Goal: Task Accomplishment & Management: Use online tool/utility

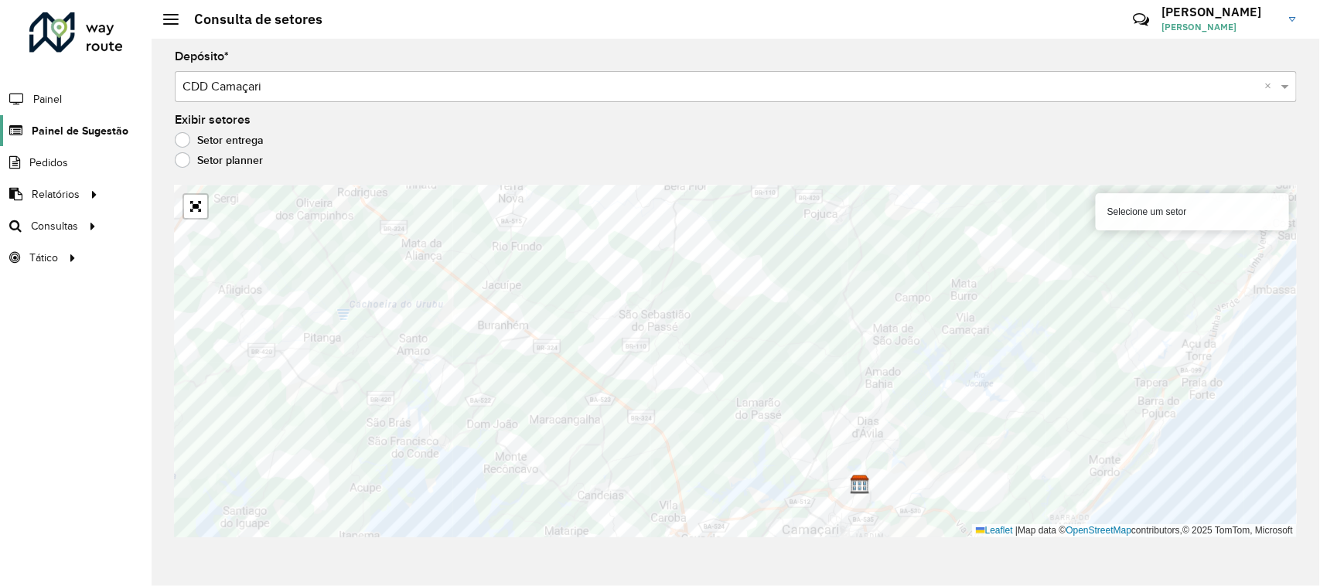
click at [77, 129] on span "Painel de Sugestão" at bounding box center [80, 131] width 97 height 16
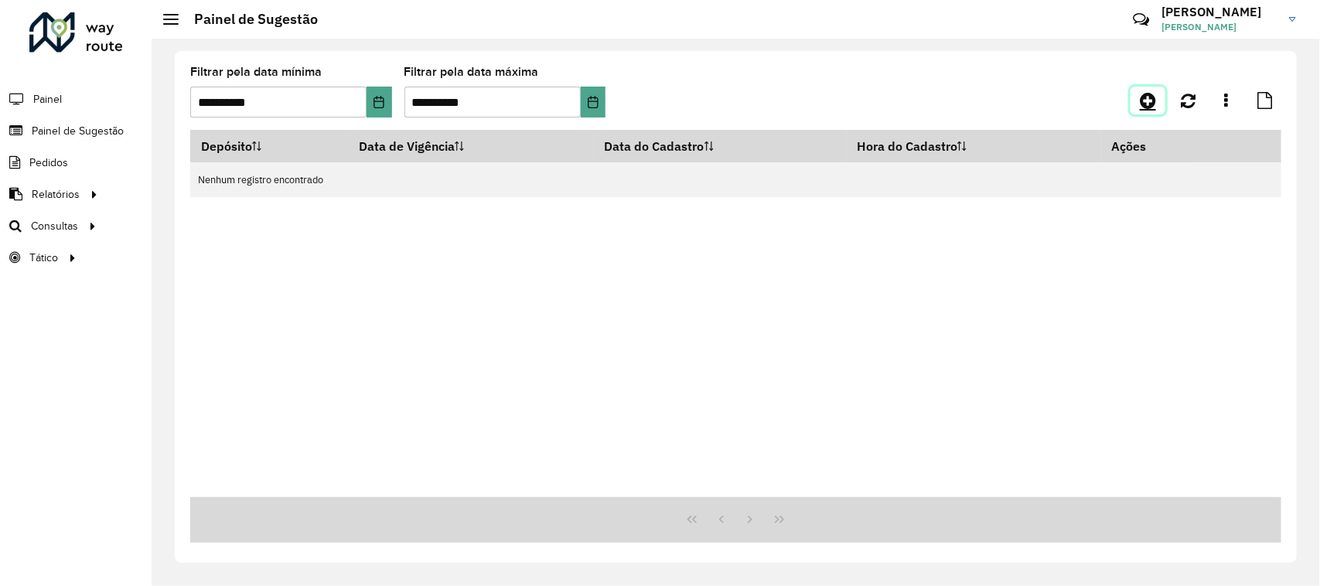
click at [1146, 98] on icon at bounding box center [1148, 100] width 16 height 19
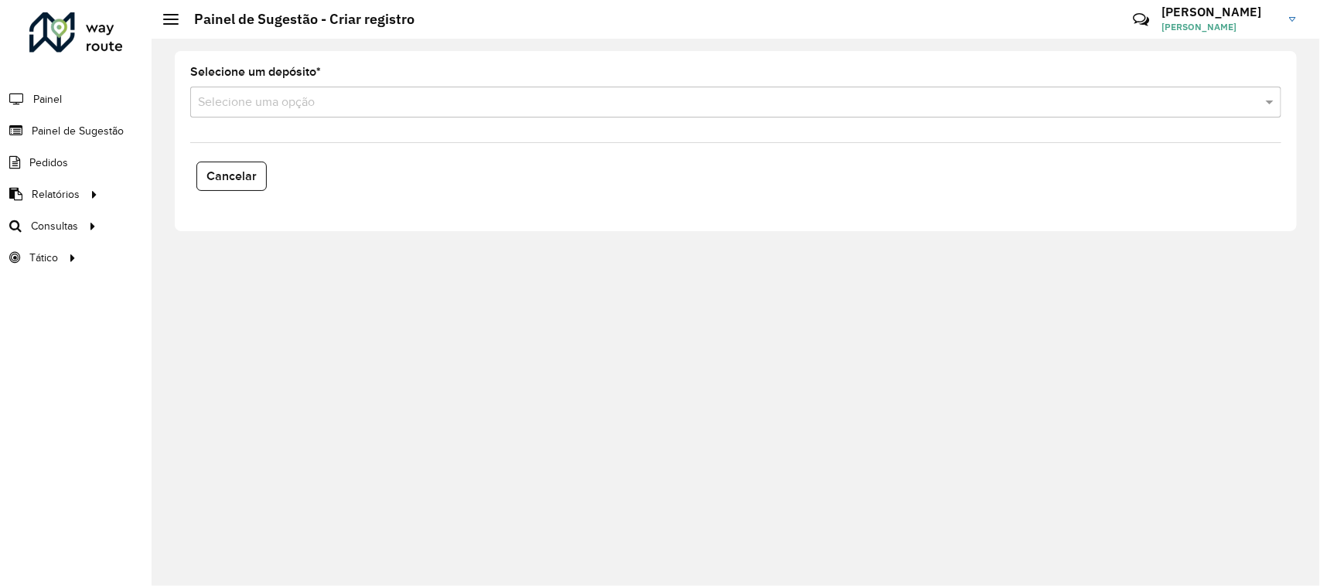
click at [315, 112] on div "Selecione uma opção" at bounding box center [735, 102] width 1091 height 31
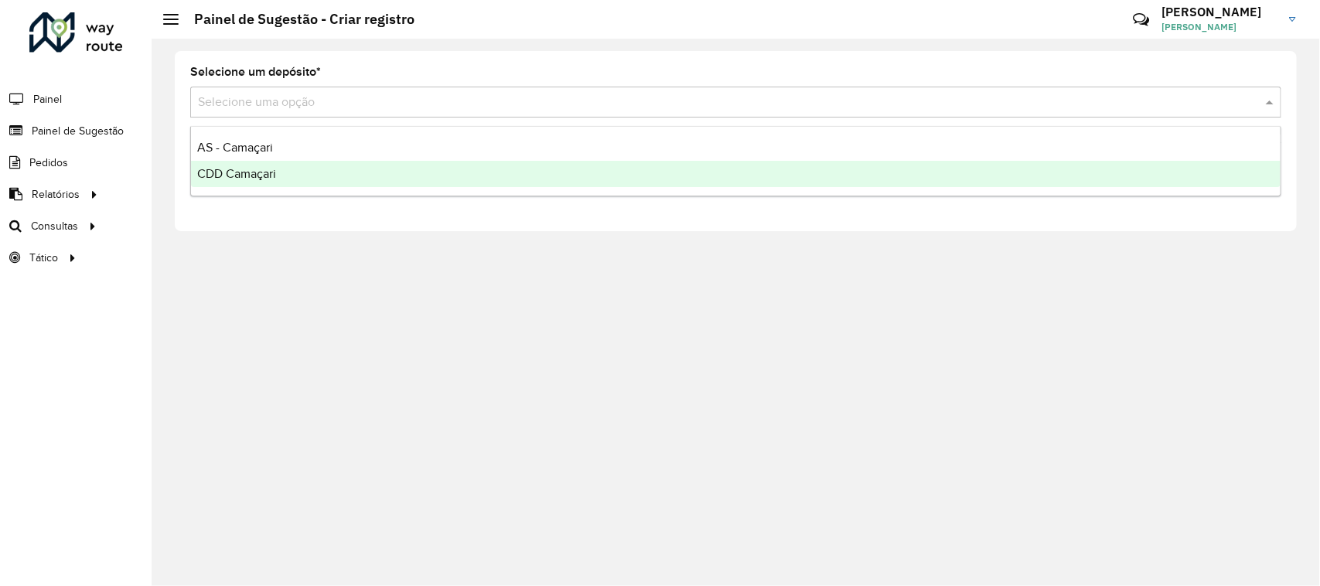
click at [298, 165] on div "CDD Camaçari" at bounding box center [736, 174] width 1091 height 26
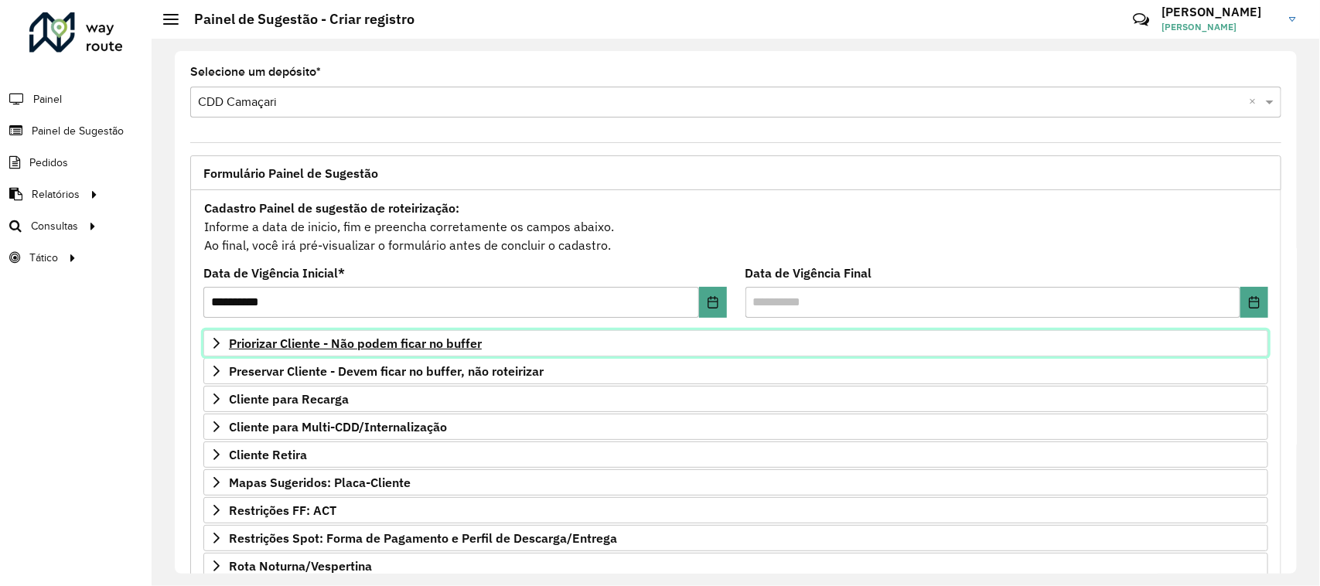
click at [1227, 346] on link "Priorizar Cliente - Não podem ficar no buffer" at bounding box center [735, 343] width 1065 height 26
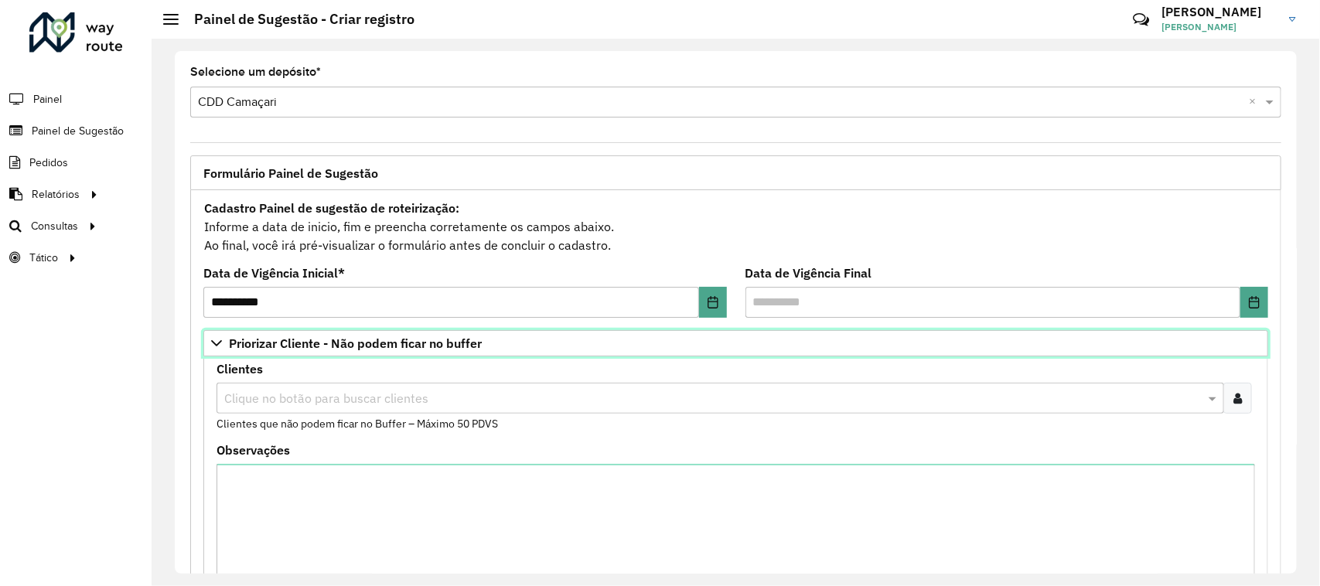
scroll to position [97, 0]
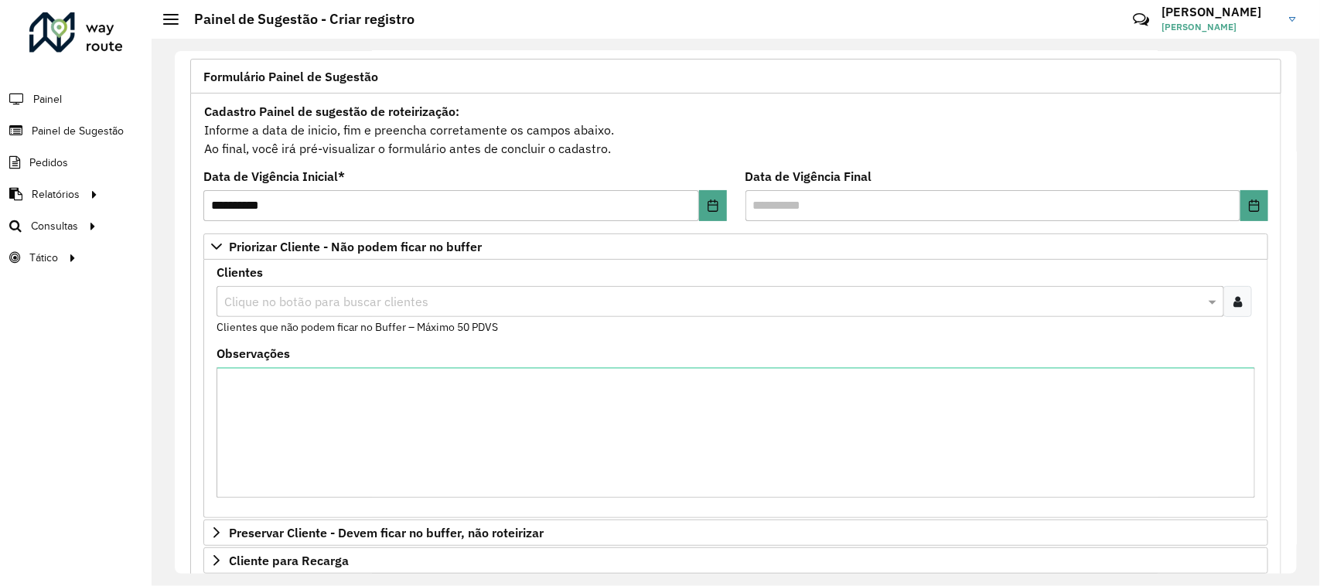
click at [1242, 302] on div at bounding box center [1238, 301] width 29 height 31
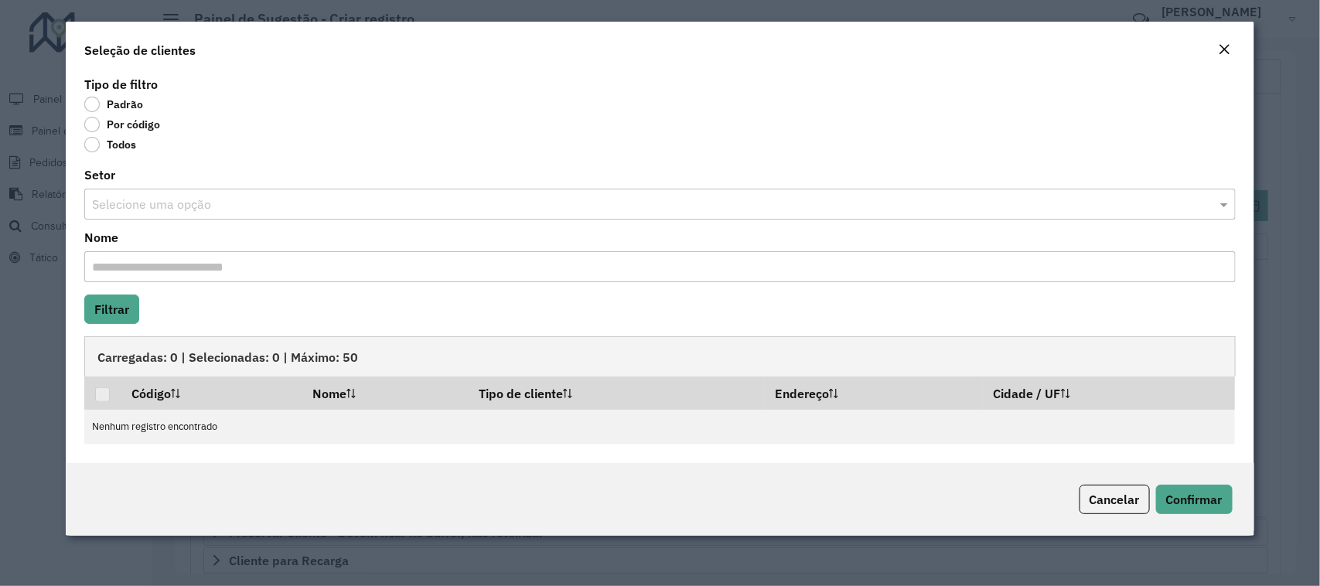
click at [110, 128] on label "Por código" at bounding box center [122, 124] width 76 height 15
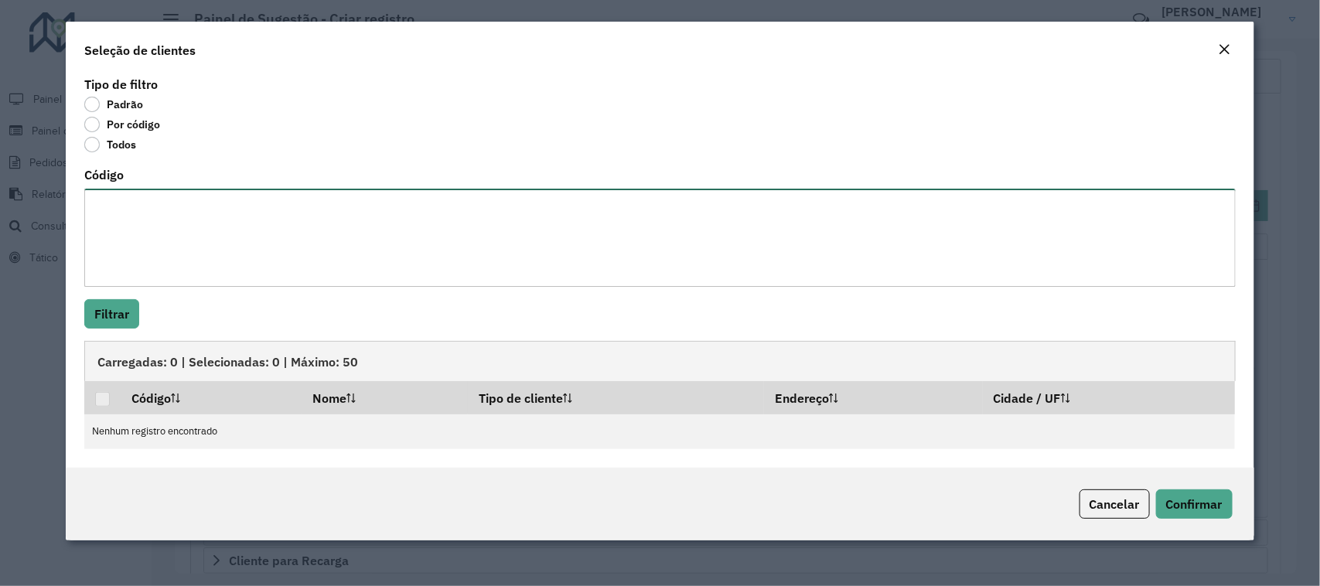
click at [160, 236] on textarea "Código" at bounding box center [659, 238] width 1151 height 98
paste textarea "******** ******** ******** ******** ******** ******** ******** ******** *******…"
type textarea "******** ******** ******** ******** ******** ******** ******** ******** *******…"
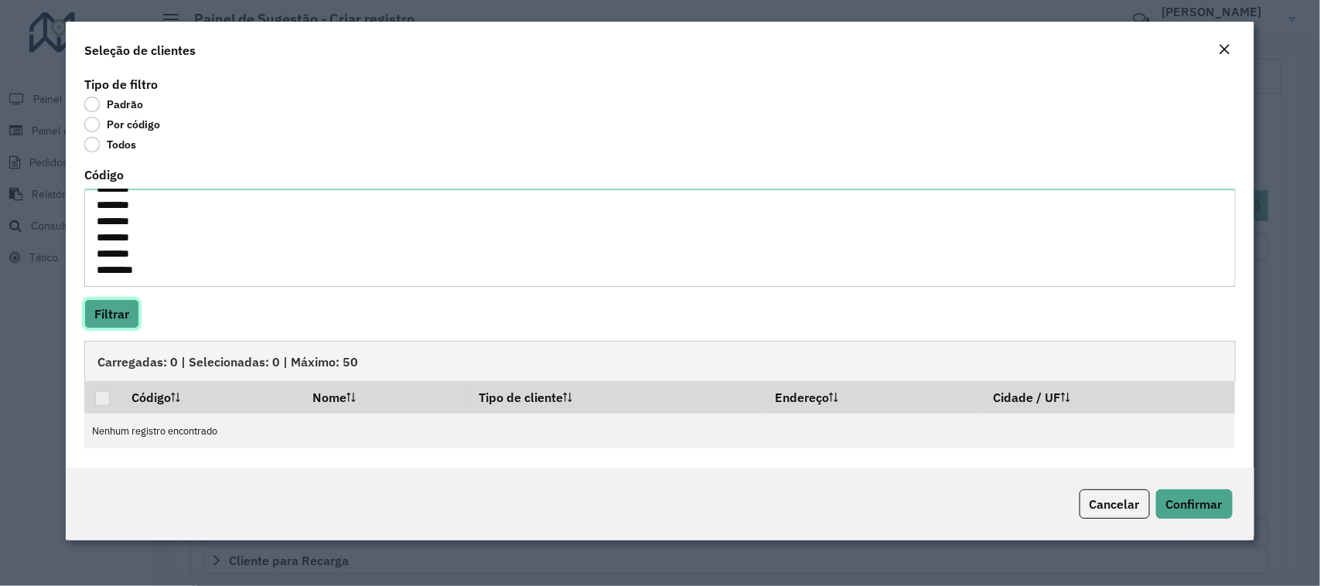
click at [87, 322] on button "Filtrar" at bounding box center [111, 313] width 55 height 29
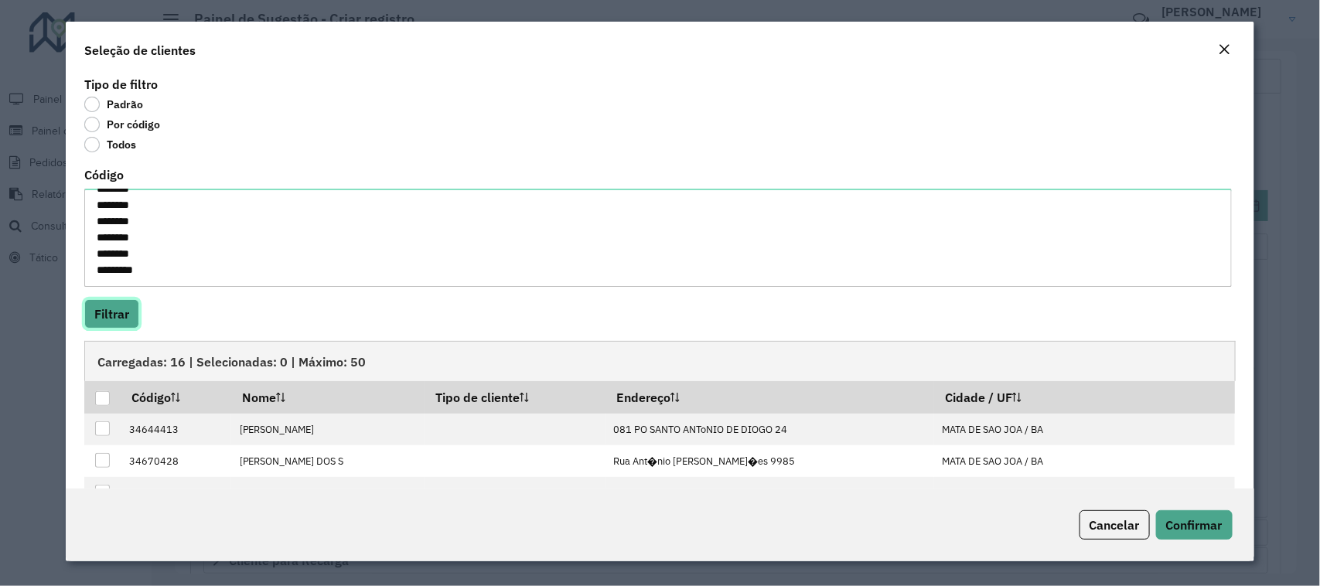
scroll to position [97, 0]
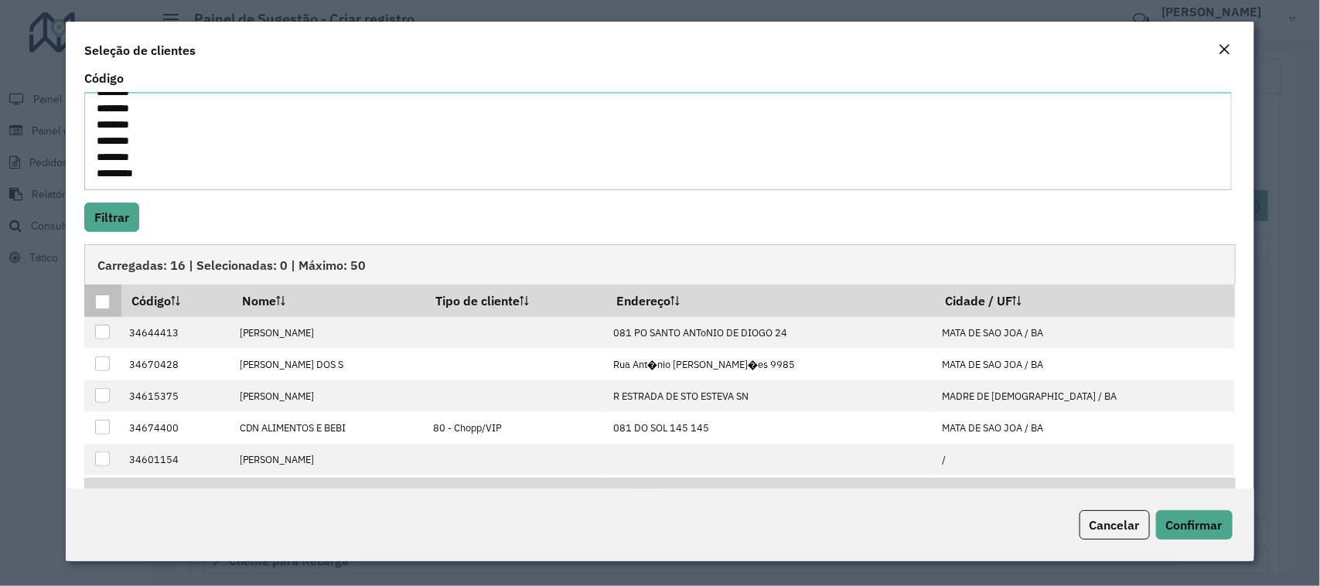
click at [104, 302] on div at bounding box center [102, 302] width 15 height 15
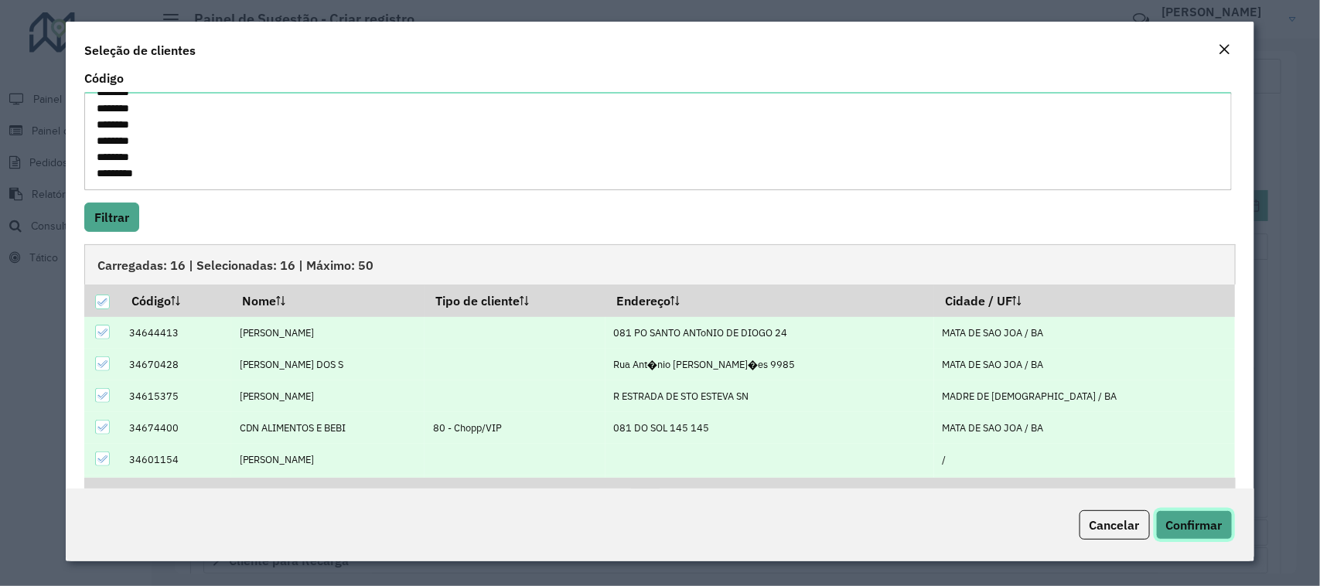
click at [1204, 531] on span "Confirmar" at bounding box center [1194, 524] width 56 height 15
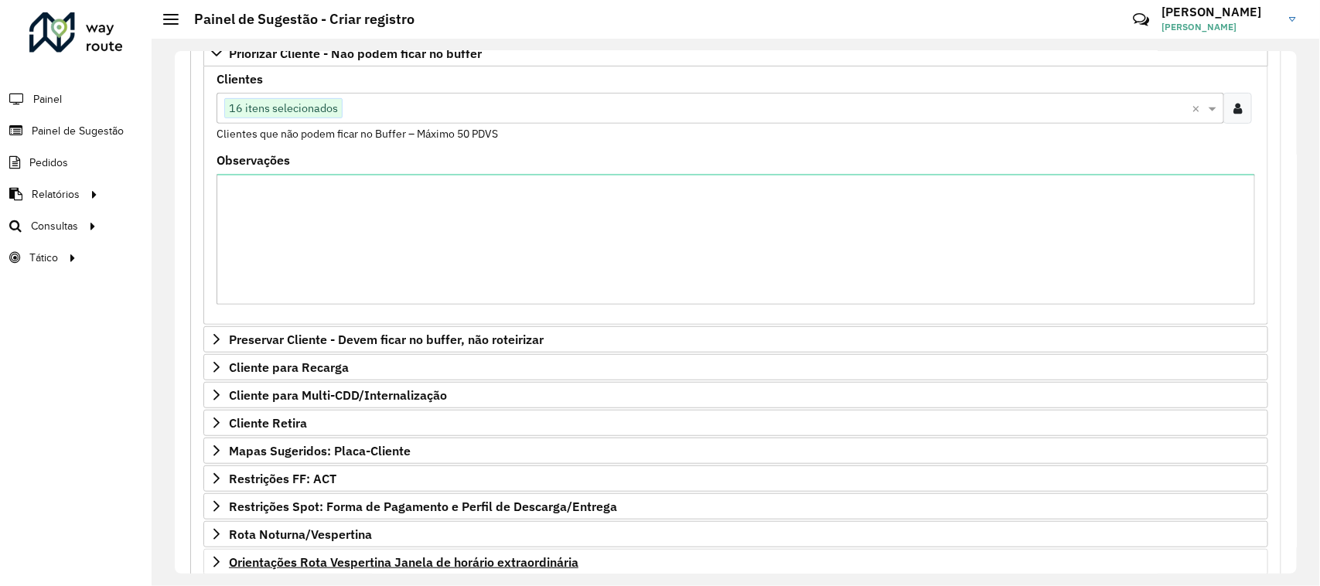
scroll to position [450, 0]
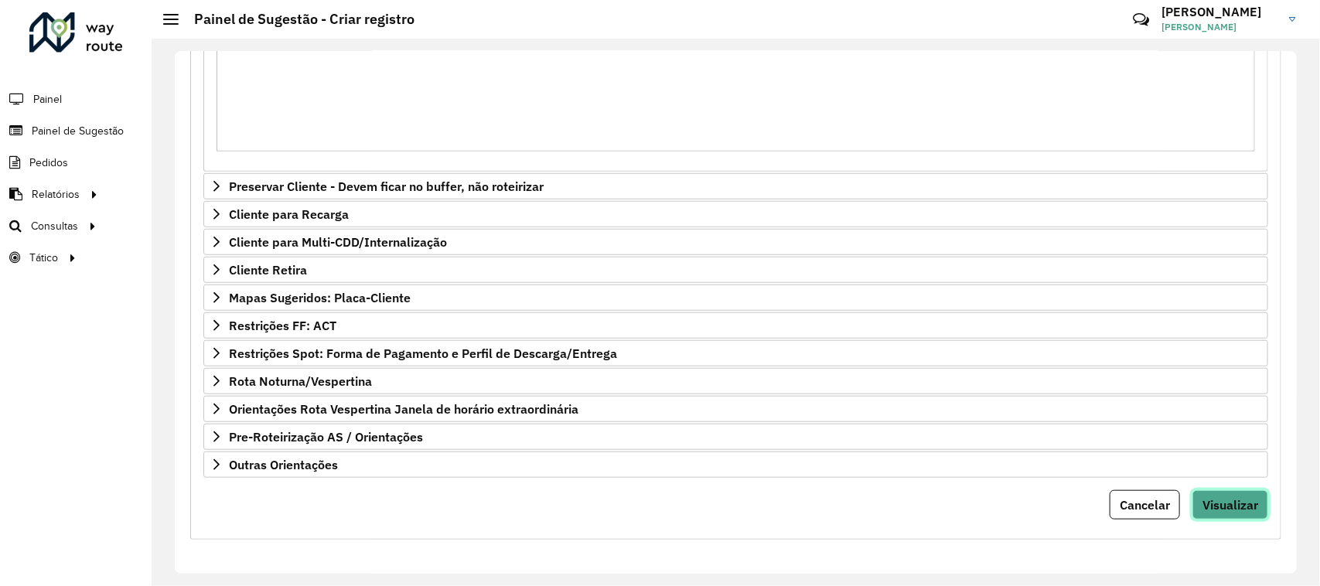
click at [1204, 505] on span "Visualizar" at bounding box center [1231, 504] width 56 height 15
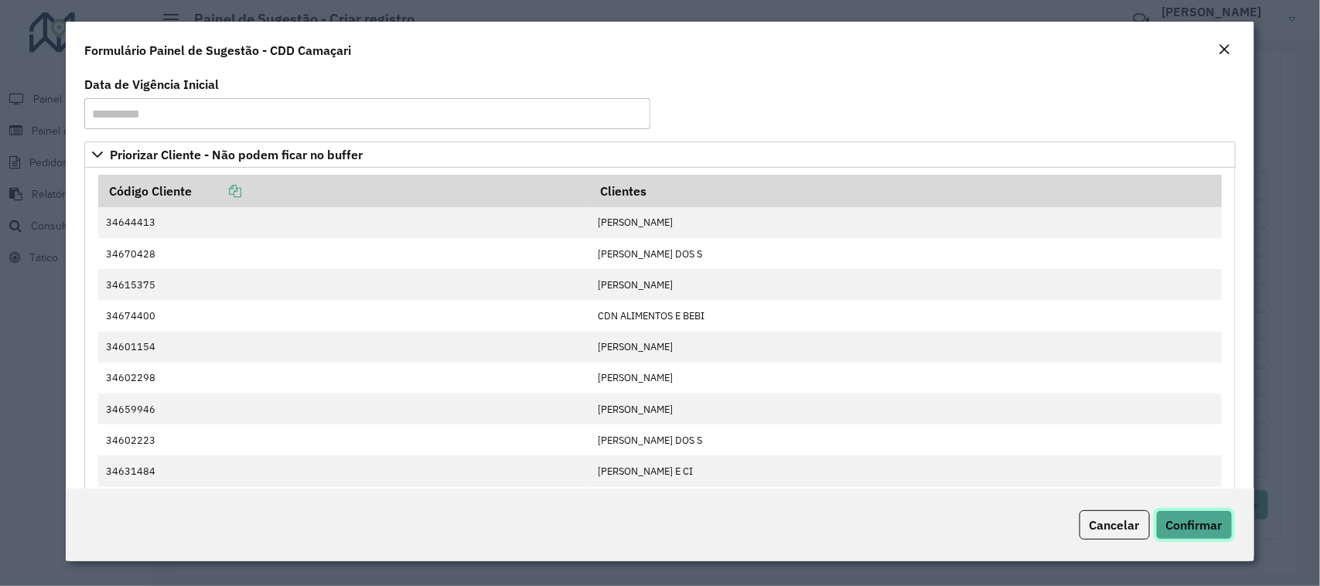
click at [1191, 518] on span "Confirmar" at bounding box center [1194, 524] width 56 height 15
